Goal: Task Accomplishment & Management: Manage account settings

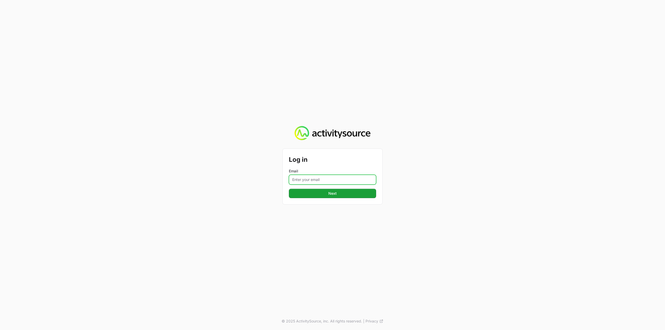
click at [320, 180] on input "Email" at bounding box center [332, 180] width 87 height 10
type input "[PERSON_NAME][EMAIL_ADDRESS][DOMAIN_NAME]"
click at [322, 194] on button "Next" at bounding box center [332, 193] width 87 height 9
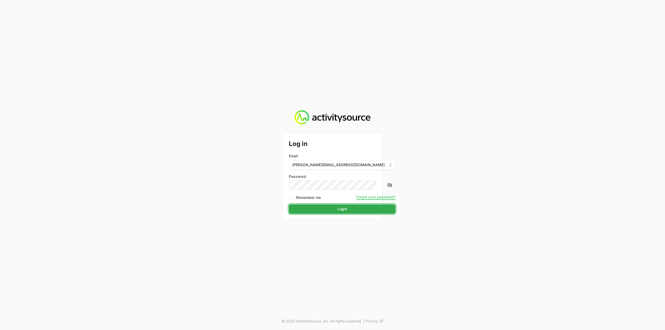
click at [324, 211] on button "Login" at bounding box center [342, 208] width 107 height 9
